Goal: Task Accomplishment & Management: Use online tool/utility

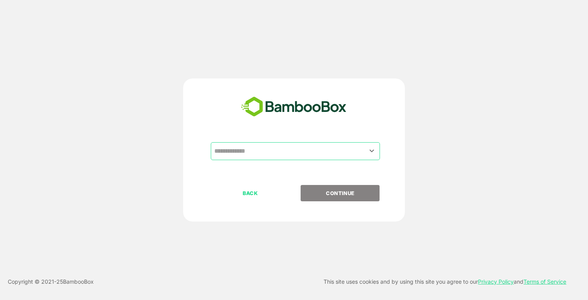
click at [271, 150] on input "text" at bounding box center [295, 151] width 166 height 15
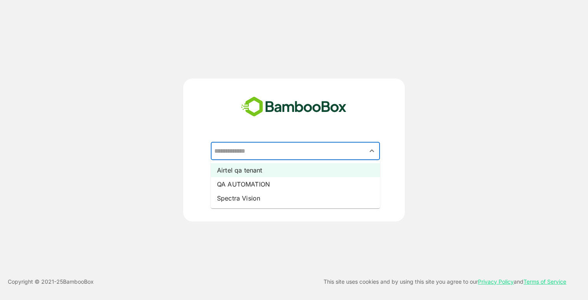
click at [262, 171] on li "Airtel qa tenant" at bounding box center [295, 170] width 169 height 14
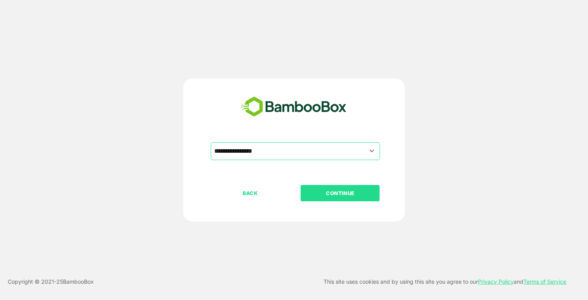
click at [343, 192] on p "CONTINUE" at bounding box center [340, 193] width 78 height 9
click at [341, 196] on p "CONTINUE" at bounding box center [340, 193] width 78 height 9
click at [338, 194] on p "CONTINUE" at bounding box center [340, 193] width 78 height 9
click at [333, 193] on p "CONTINUE" at bounding box center [340, 193] width 78 height 9
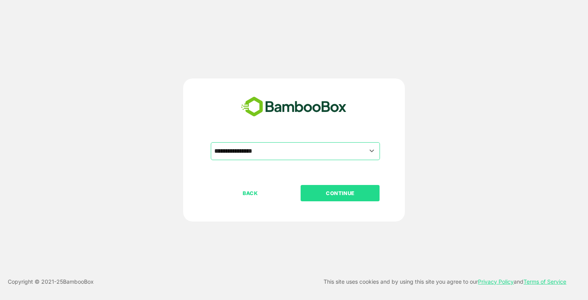
click at [333, 193] on p "CONTINUE" at bounding box center [340, 193] width 78 height 9
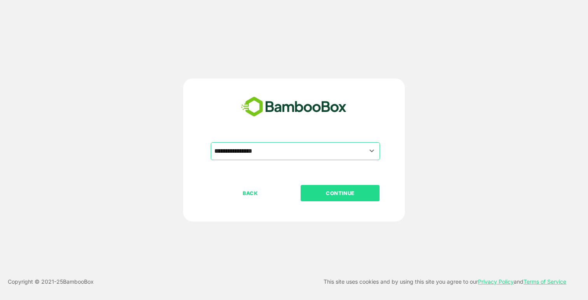
click at [333, 193] on p "CONTINUE" at bounding box center [340, 193] width 78 height 9
click at [354, 193] on p "CONTINUE" at bounding box center [340, 193] width 78 height 9
click at [371, 155] on icon "Open" at bounding box center [371, 150] width 9 height 9
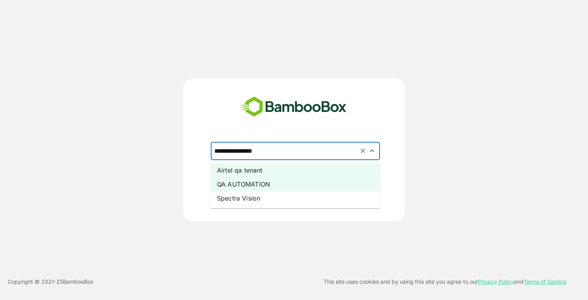
click at [315, 179] on li "QA AUTOMATION" at bounding box center [295, 184] width 169 height 14
type input "**********"
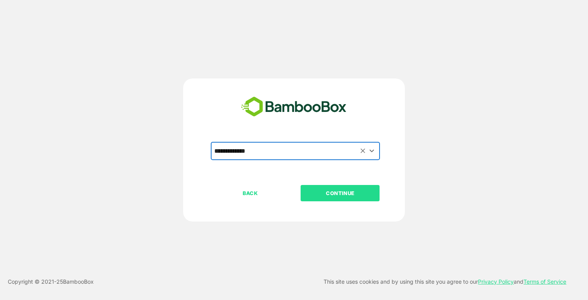
click at [343, 194] on p "CONTINUE" at bounding box center [340, 193] width 78 height 9
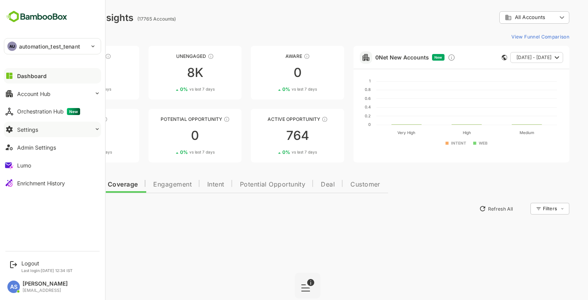
click at [29, 132] on div "Settings" at bounding box center [27, 129] width 21 height 7
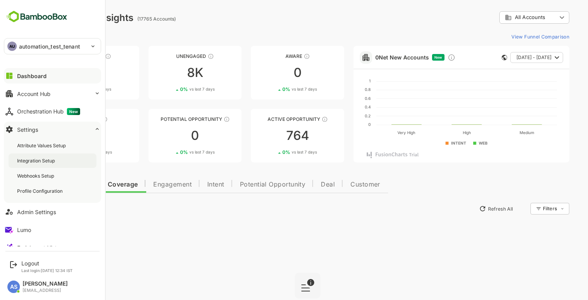
click at [32, 161] on div "Integration Setup" at bounding box center [36, 161] width 39 height 7
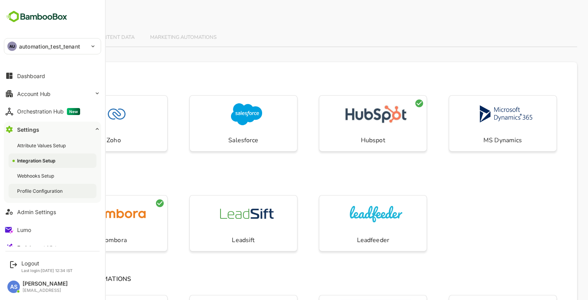
click at [40, 190] on div "Profile Configuration" at bounding box center [40, 191] width 47 height 7
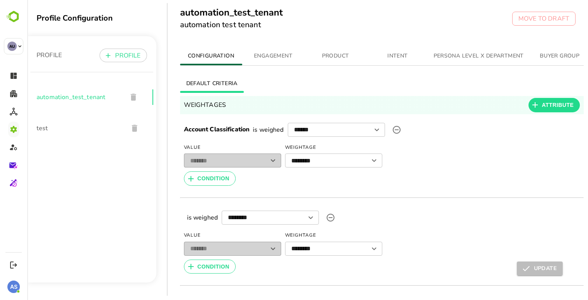
click at [268, 53] on span "ENGAGEMENT" at bounding box center [273, 56] width 53 height 10
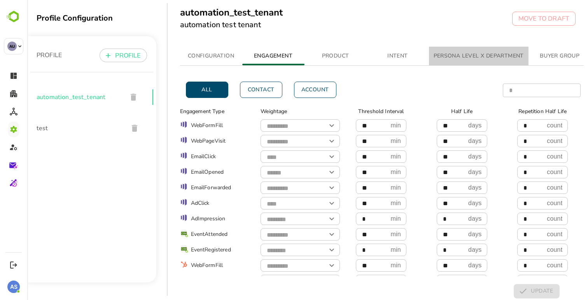
click at [474, 54] on span "PERSONA LEVEL X DEPARTMENT" at bounding box center [479, 56] width 90 height 10
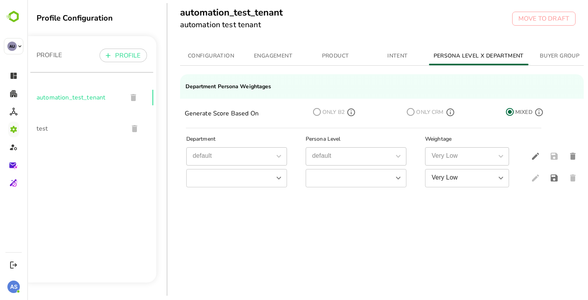
click at [280, 55] on span "ENGAGEMENT" at bounding box center [273, 56] width 53 height 10
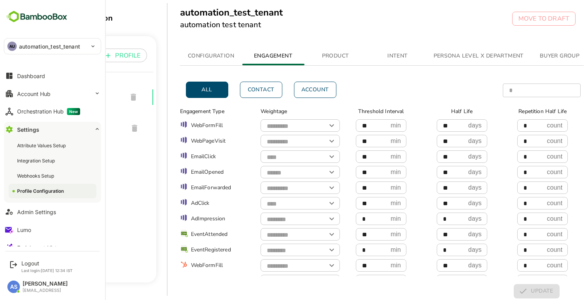
scroll to position [10, 0]
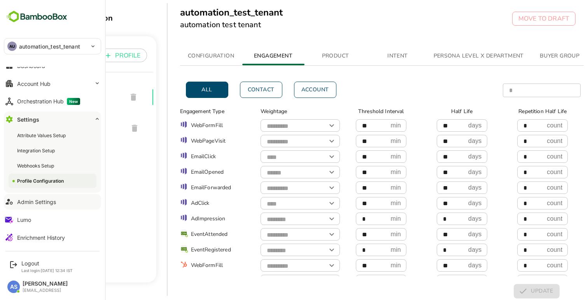
click at [30, 203] on div "Admin Settings" at bounding box center [36, 202] width 39 height 7
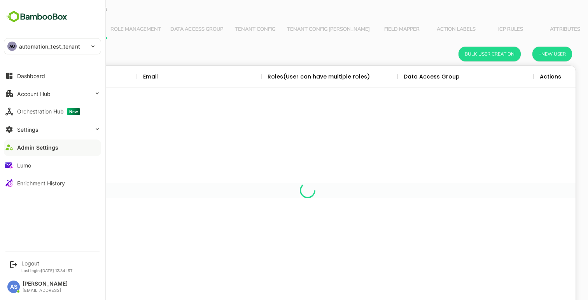
scroll to position [228, 536]
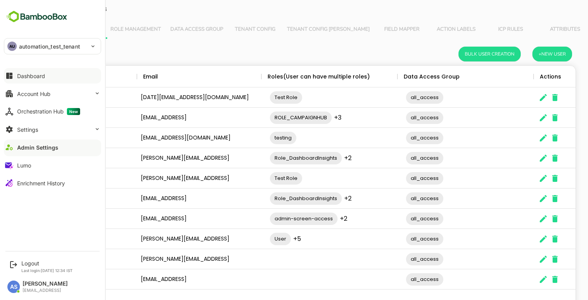
click at [30, 80] on button "Dashboard" at bounding box center [52, 76] width 97 height 16
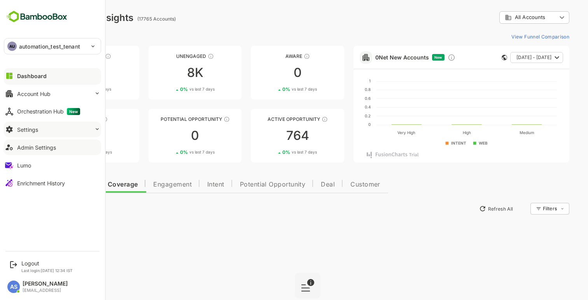
click at [50, 134] on button "Settings" at bounding box center [52, 130] width 97 height 16
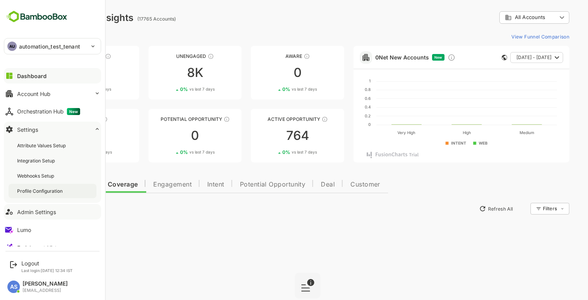
click at [37, 193] on div "Profile Configuration" at bounding box center [40, 191] width 47 height 7
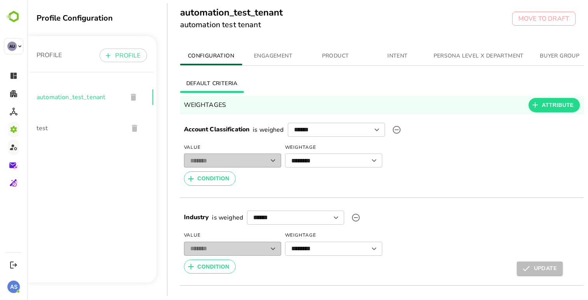
click at [276, 54] on span "ENGAGEMENT" at bounding box center [273, 56] width 53 height 10
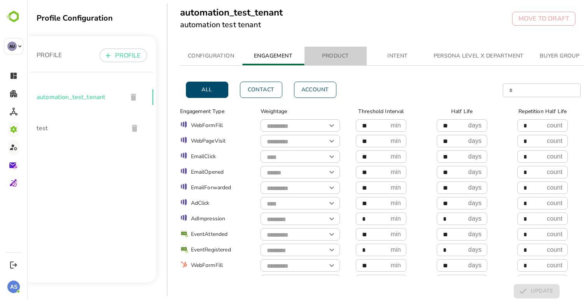
click at [330, 58] on span "PRODUCT" at bounding box center [335, 56] width 53 height 10
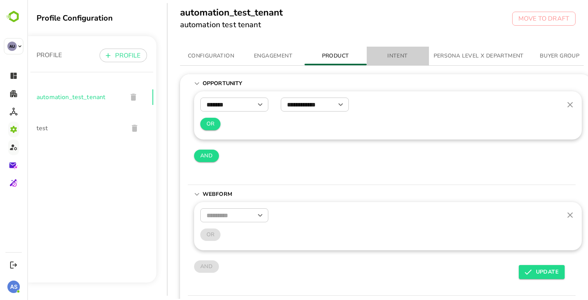
click at [394, 54] on span "INTENT" at bounding box center [397, 56] width 53 height 10
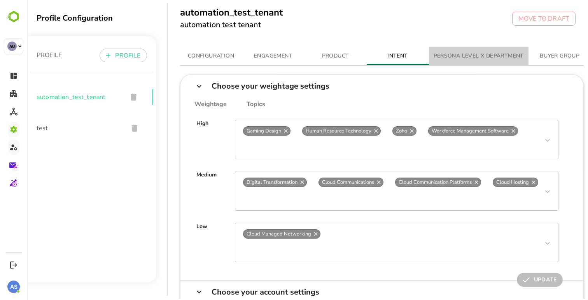
click at [450, 58] on span "PERSONA LEVEL X DEPARTMENT" at bounding box center [479, 56] width 90 height 10
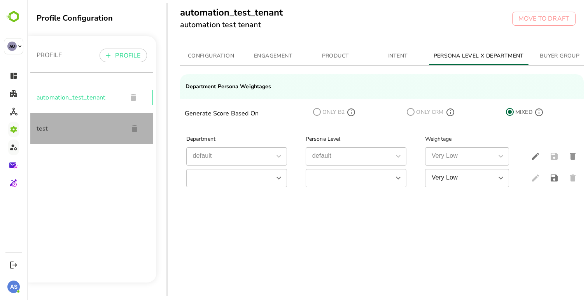
click at [49, 128] on span "test" at bounding box center [80, 128] width 86 height 9
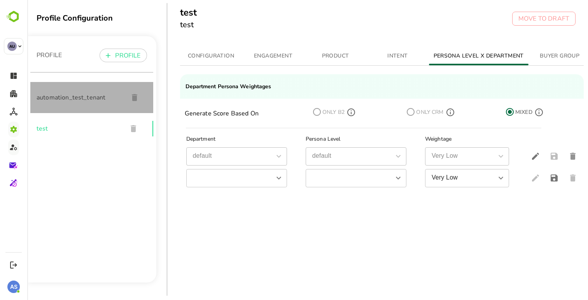
click at [42, 103] on div "automation_test_tenant" at bounding box center [91, 97] width 123 height 31
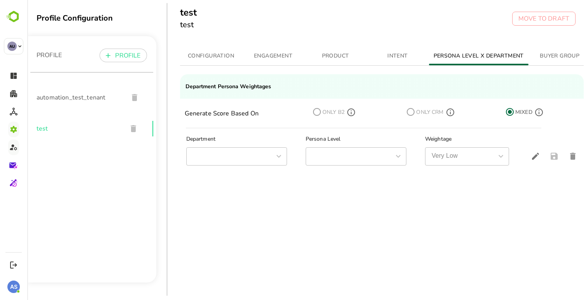
click at [47, 96] on span "automation_test_tenant" at bounding box center [80, 97] width 86 height 9
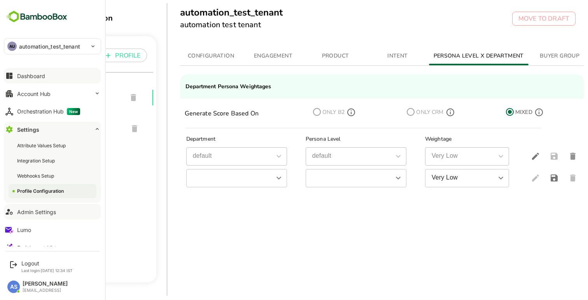
click at [8, 70] on button "Dashboard" at bounding box center [52, 76] width 97 height 16
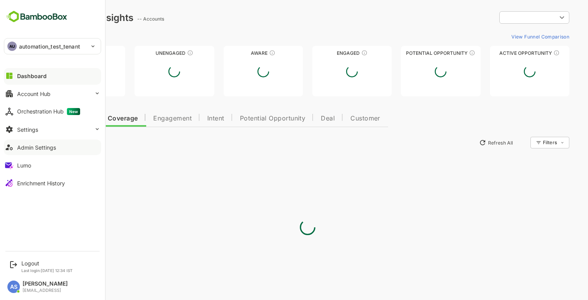
type input "**********"
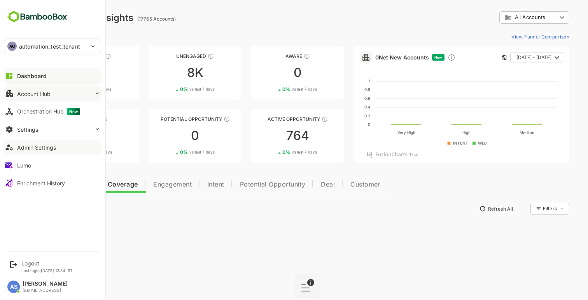
click at [79, 93] on button "Account Hub" at bounding box center [52, 94] width 97 height 16
click at [26, 165] on div "Lumo" at bounding box center [24, 165] width 14 height 7
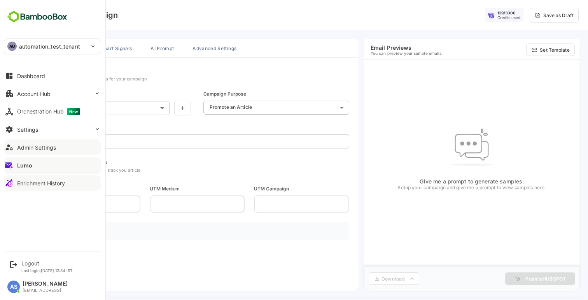
click at [33, 183] on div "Enrichment History" at bounding box center [41, 183] width 48 height 7
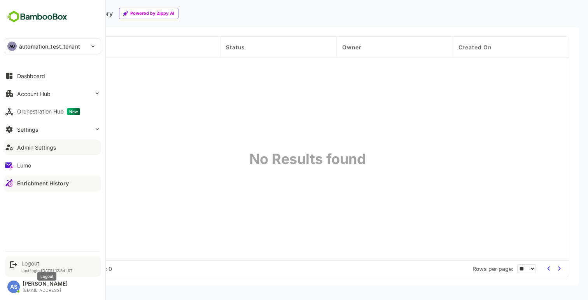
click at [25, 263] on div "Logout" at bounding box center [46, 263] width 51 height 7
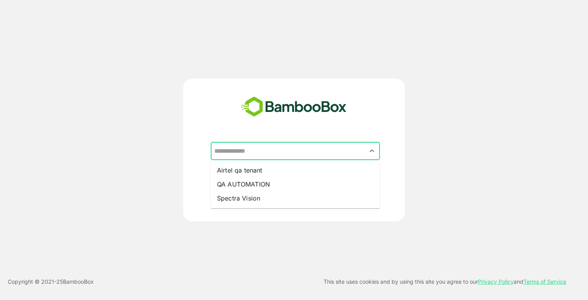
click at [268, 153] on input "text" at bounding box center [295, 151] width 166 height 15
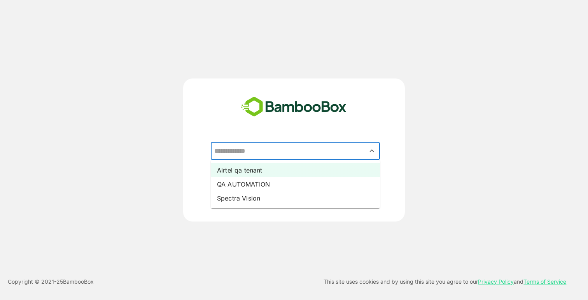
click at [258, 170] on li "Airtel qa tenant" at bounding box center [295, 170] width 169 height 14
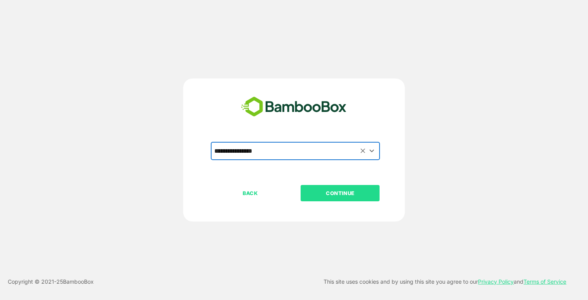
click at [342, 195] on p "CONTINUE" at bounding box center [340, 193] width 78 height 9
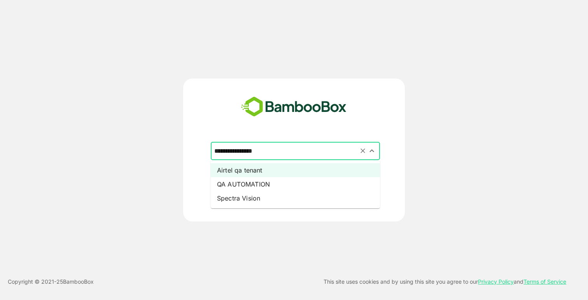
click at [299, 152] on input "**********" at bounding box center [295, 151] width 166 height 15
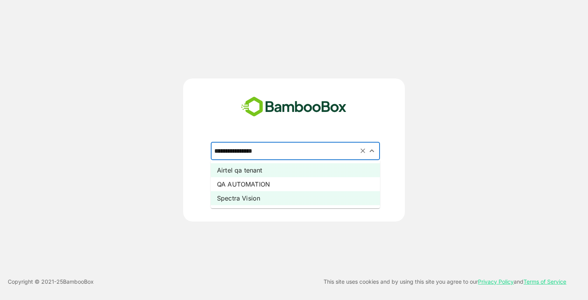
click at [273, 194] on li "Spectra Vision" at bounding box center [295, 198] width 169 height 14
type input "**********"
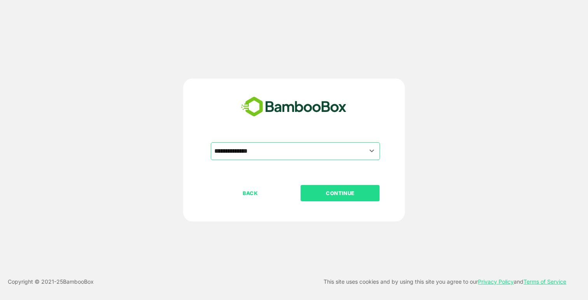
click at [333, 194] on p "CONTINUE" at bounding box center [340, 193] width 78 height 9
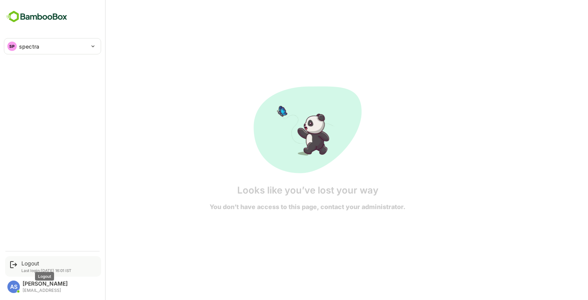
click at [23, 263] on div "Logout" at bounding box center [46, 263] width 50 height 7
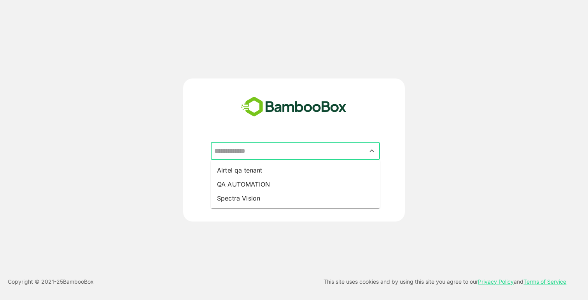
click at [269, 152] on input "text" at bounding box center [295, 151] width 166 height 15
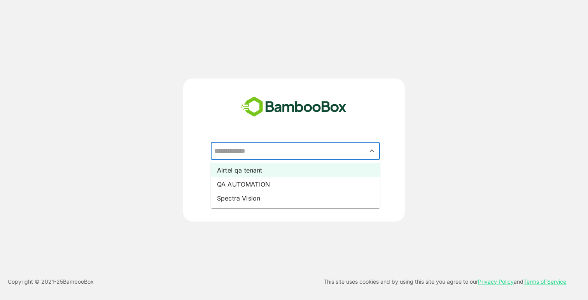
click at [265, 170] on li "Airtel qa tenant" at bounding box center [295, 170] width 169 height 14
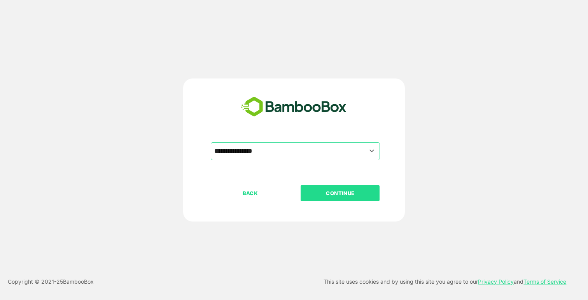
click at [329, 193] on p "CONTINUE" at bounding box center [340, 193] width 78 height 9
click at [295, 151] on input "**********" at bounding box center [295, 151] width 166 height 15
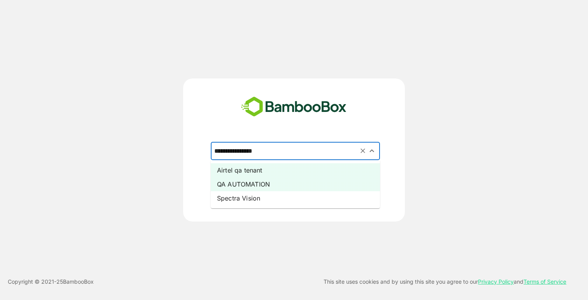
click at [267, 185] on li "QA AUTOMATION" at bounding box center [295, 184] width 169 height 14
type input "**********"
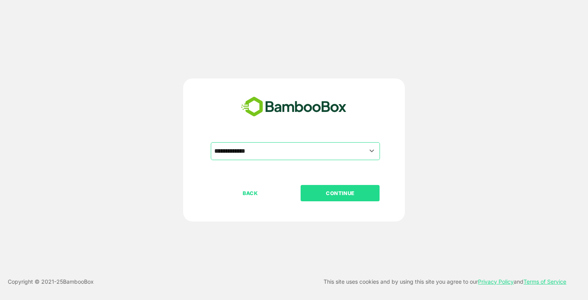
click at [338, 191] on p "CONTINUE" at bounding box center [340, 193] width 78 height 9
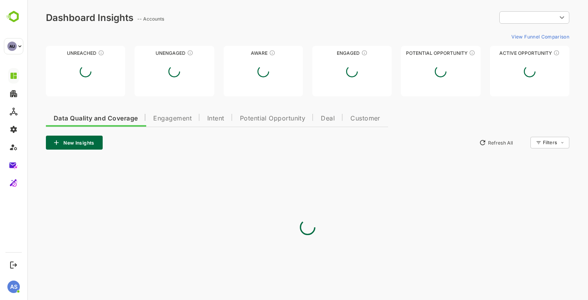
type input "**********"
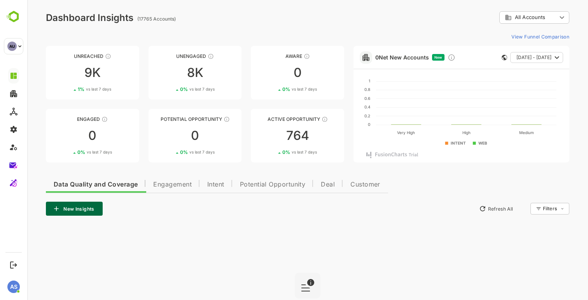
click at [175, 187] on span "Engagement" at bounding box center [172, 185] width 39 height 6
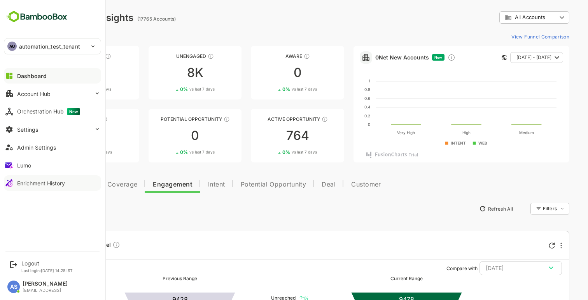
click at [35, 181] on div "Enrichment History" at bounding box center [41, 183] width 48 height 7
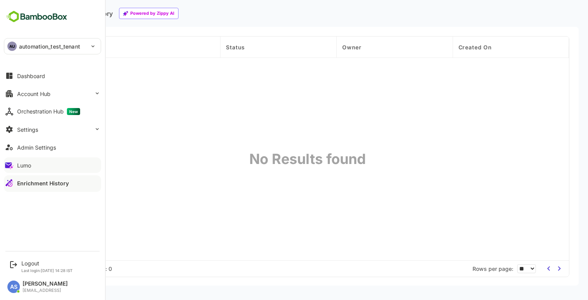
click at [30, 165] on div "Lumo" at bounding box center [24, 165] width 14 height 7
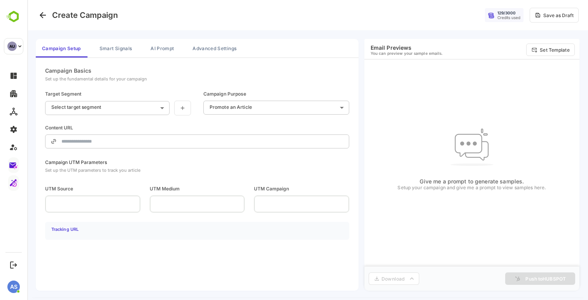
click at [140, 105] on body "**********" at bounding box center [307, 150] width 561 height 300
